Goal: Information Seeking & Learning: Learn about a topic

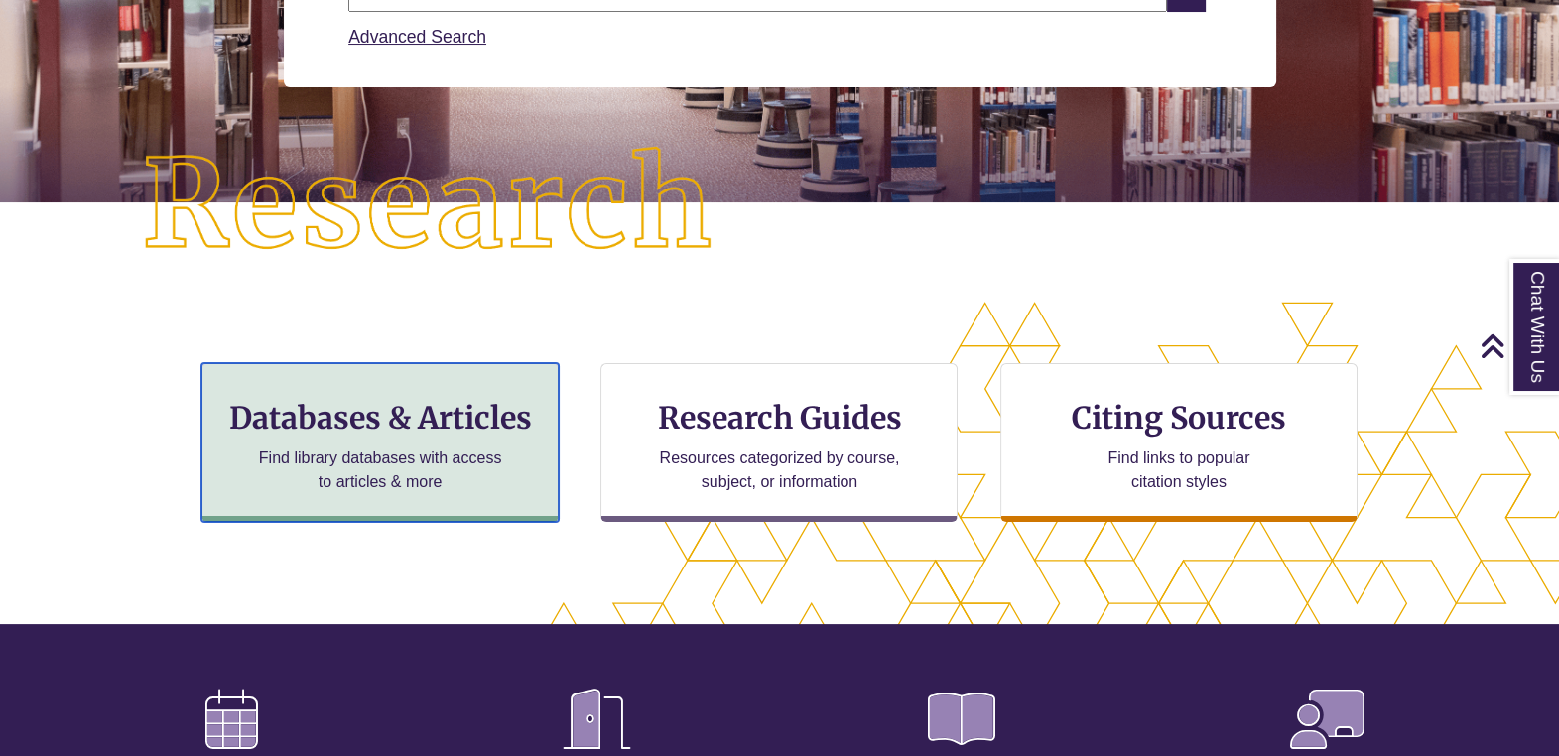
click at [394, 411] on h3 "Databases & Articles" at bounding box center [380, 418] width 324 height 38
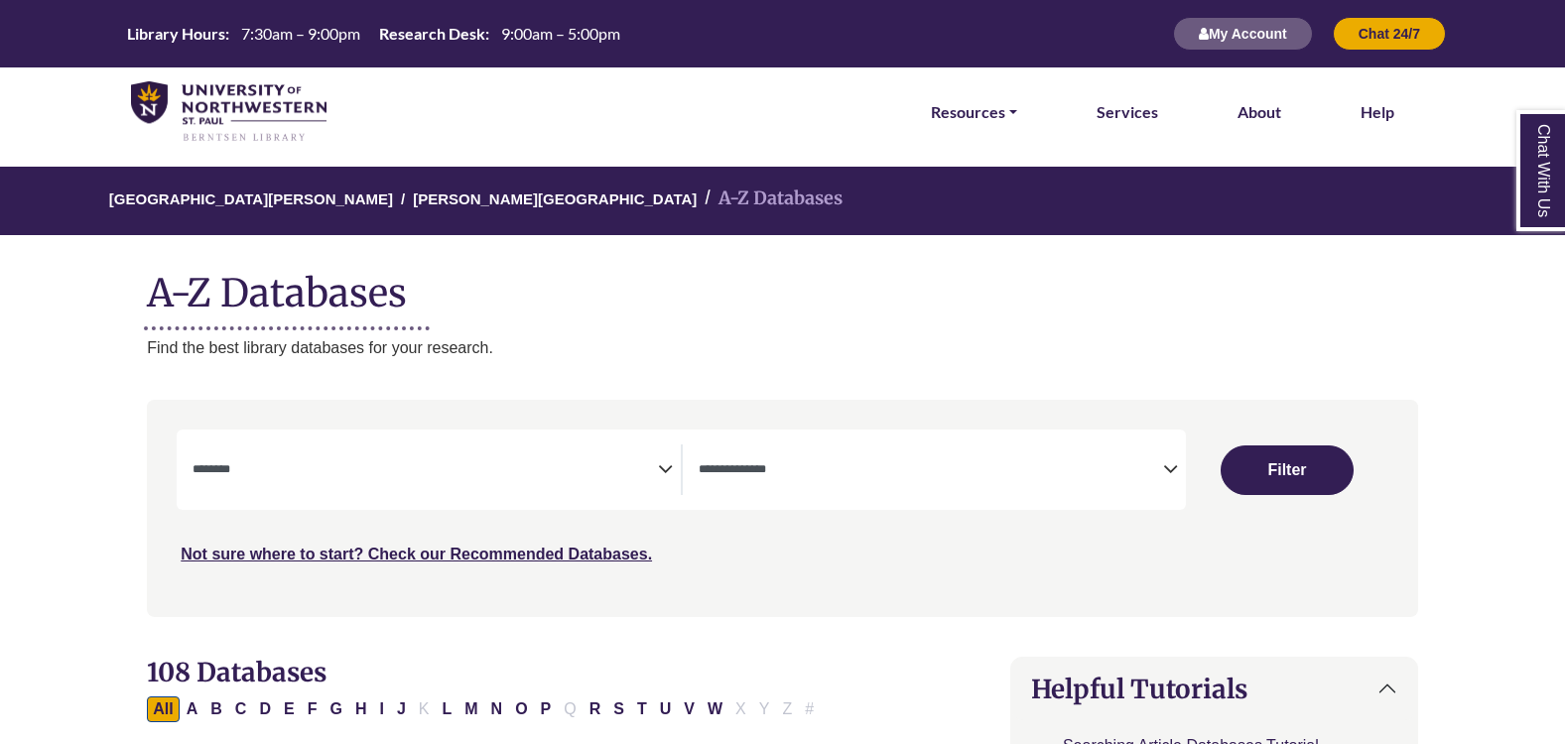
select select "Database Subject Filter"
select select "Database Types Filter"
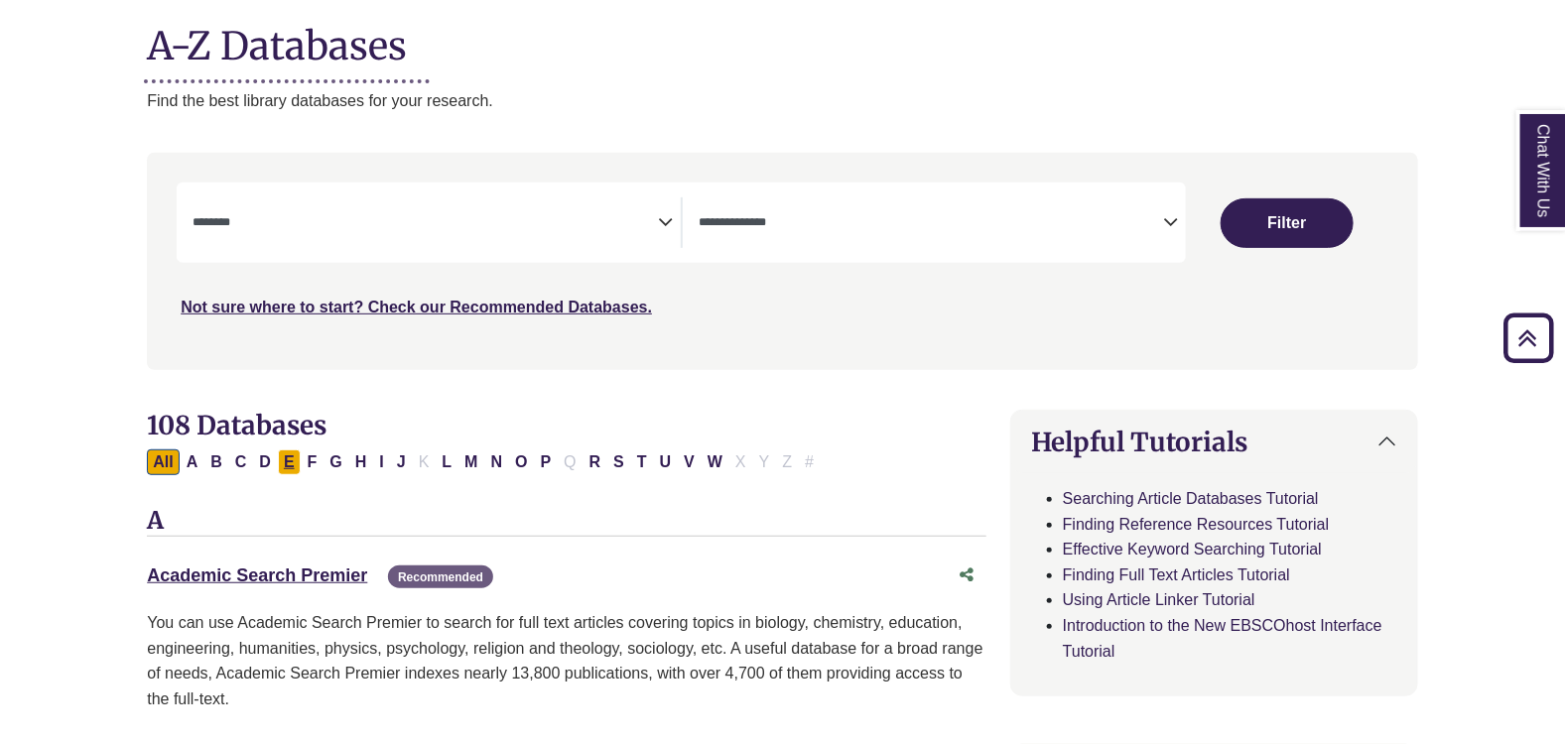
click at [290, 461] on button "E" at bounding box center [289, 463] width 23 height 26
select select "Database Subject Filter"
select select "Database Types Filter"
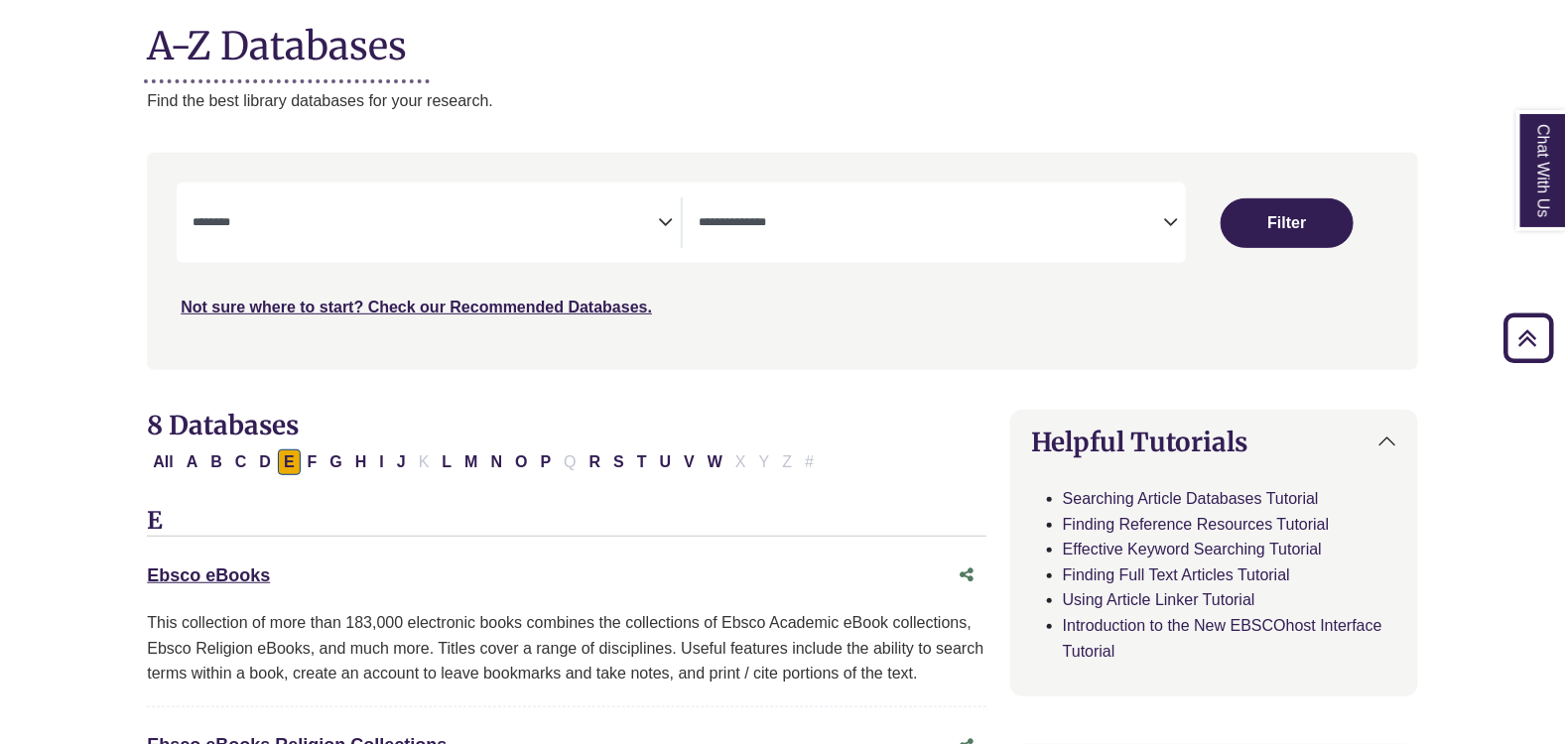
scroll to position [372, 0]
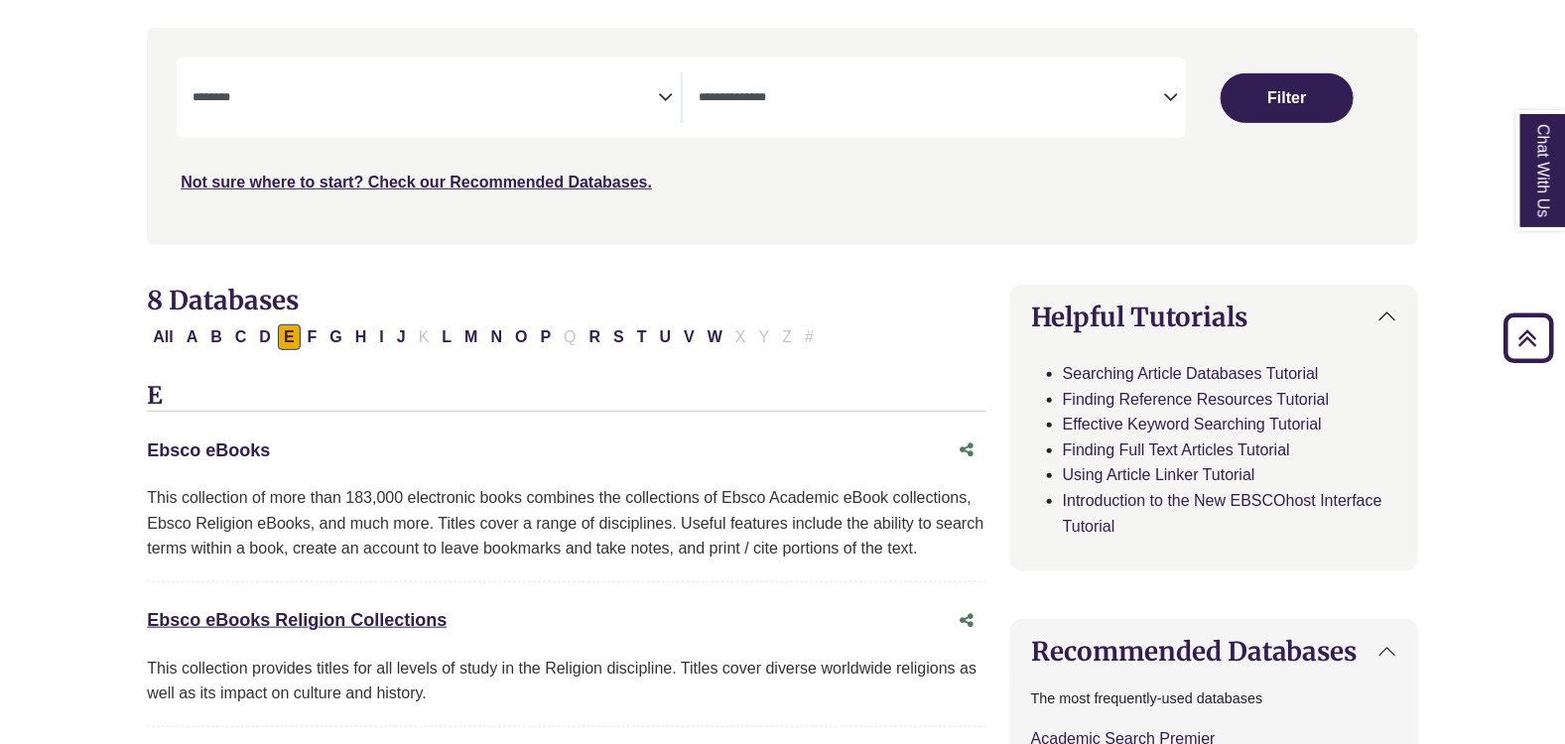
click at [215, 452] on link "Ebsco eBooks This link opens in a new window" at bounding box center [208, 451] width 123 height 20
click at [196, 454] on link "Ebsco eBooks This link opens in a new window" at bounding box center [208, 451] width 123 height 20
click at [196, 330] on button "A" at bounding box center [193, 338] width 24 height 26
select select "Database Subject Filter"
select select "Database Types Filter"
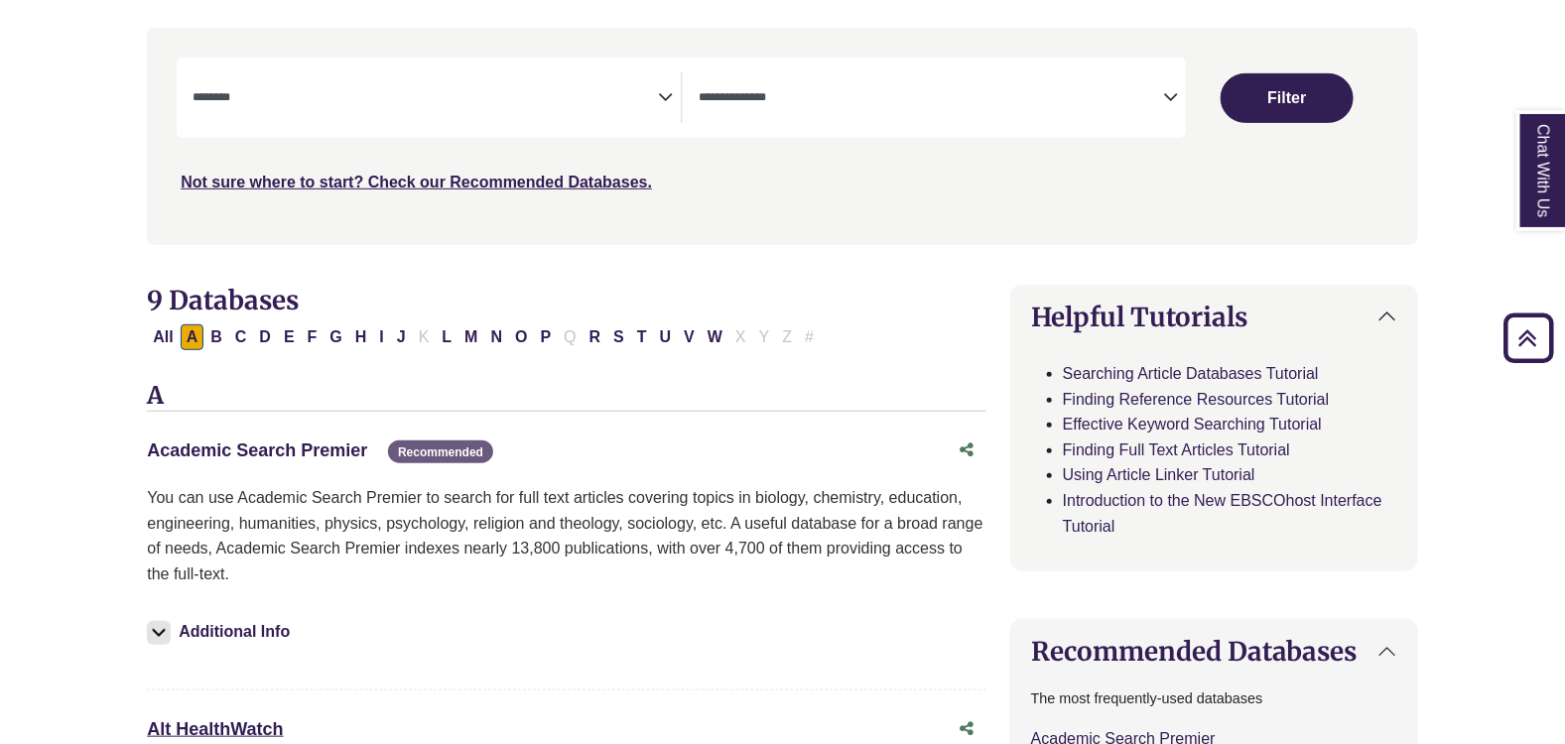
click at [256, 455] on link "Academic Search Premier This link opens in a new window" at bounding box center [257, 451] width 220 height 20
click at [286, 453] on link "Academic Search Premier This link opens in a new window" at bounding box center [257, 451] width 220 height 20
